Goal: Transaction & Acquisition: Subscribe to service/newsletter

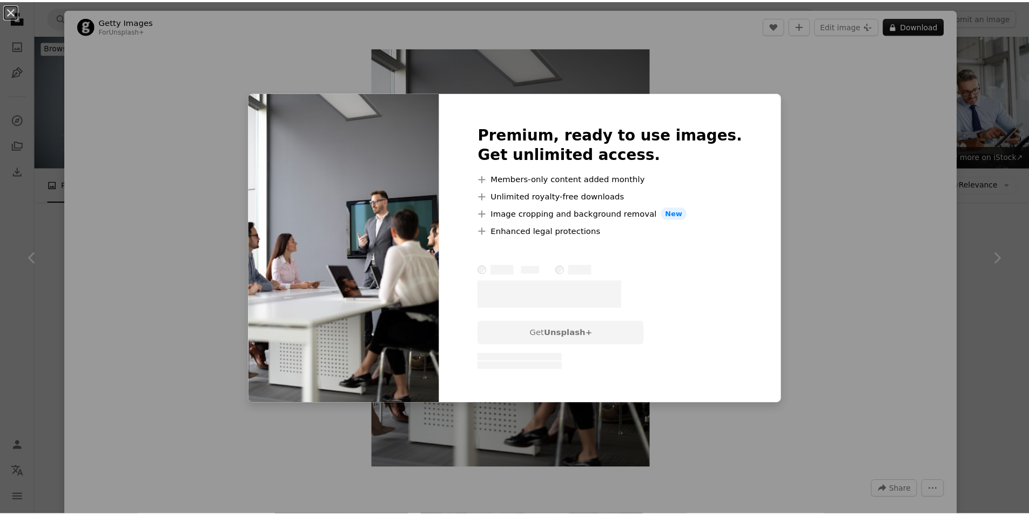
scroll to position [378, 0]
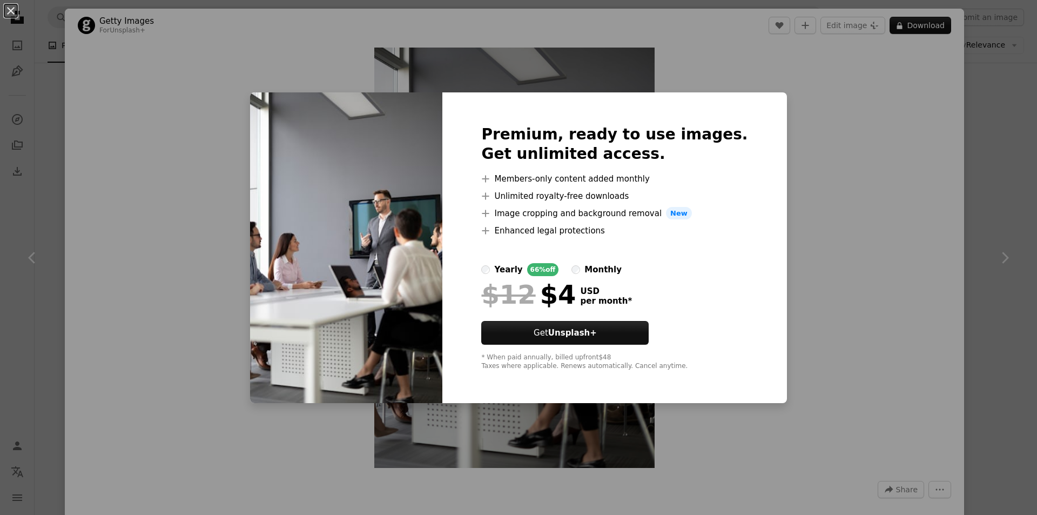
click at [855, 244] on div "An X shape Premium, ready to use images. Get unlimited access. A plus sign Memb…" at bounding box center [518, 257] width 1037 height 515
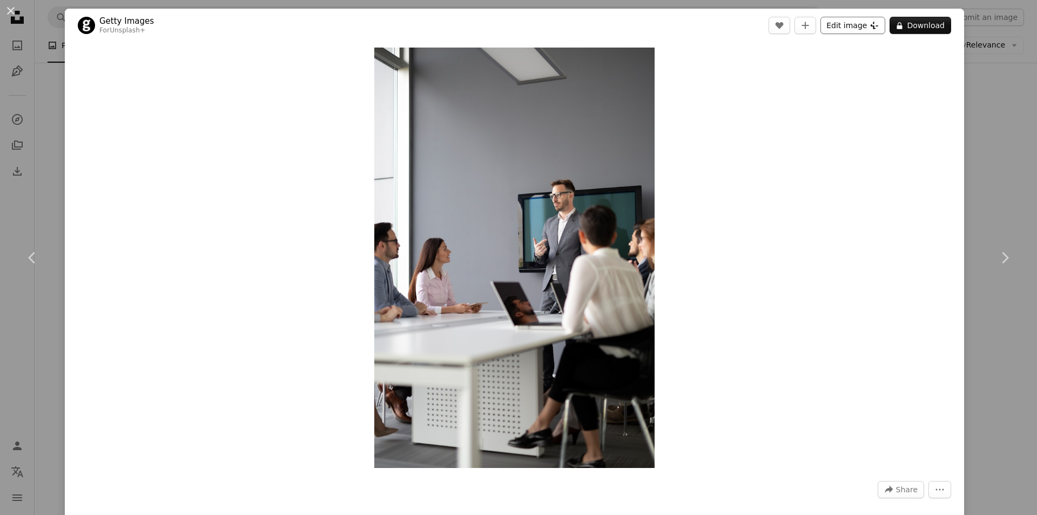
click at [851, 24] on button "Edit image Plus sign for Unsplash+" at bounding box center [852, 25] width 65 height 17
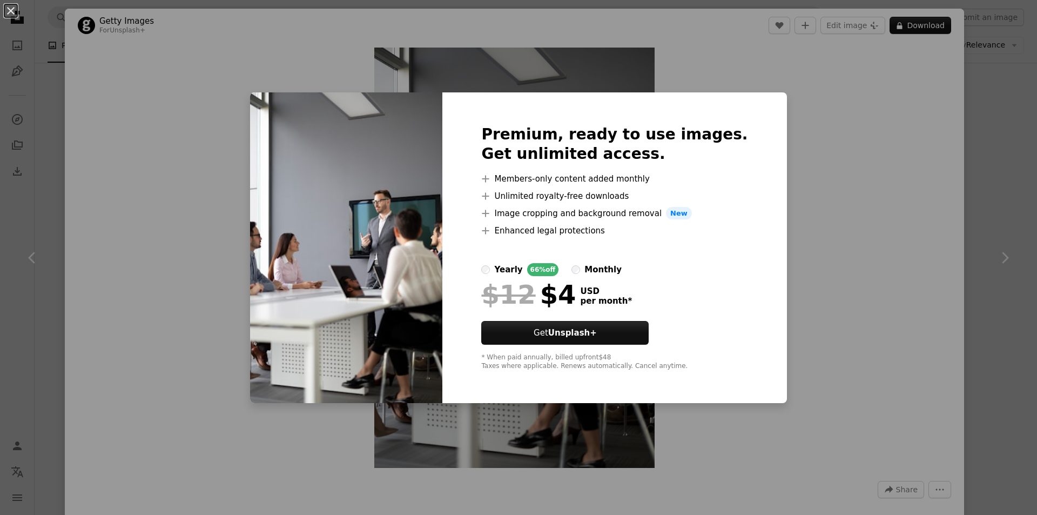
click at [824, 247] on div "An X shape Premium, ready to use images. Get unlimited access. A plus sign Memb…" at bounding box center [518, 257] width 1037 height 515
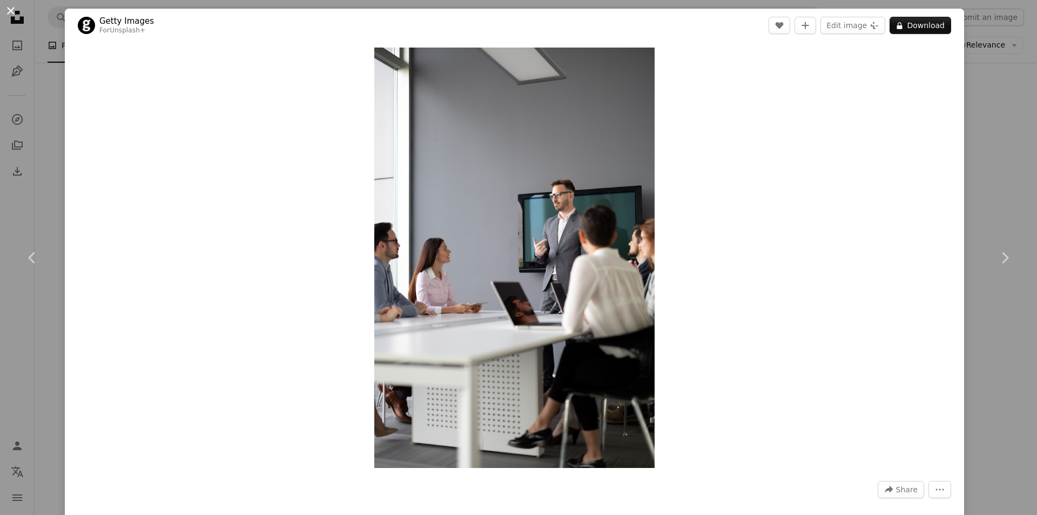
click at [8, 12] on button "An X shape" at bounding box center [10, 10] width 13 height 13
